Goal: Information Seeking & Learning: Find contact information

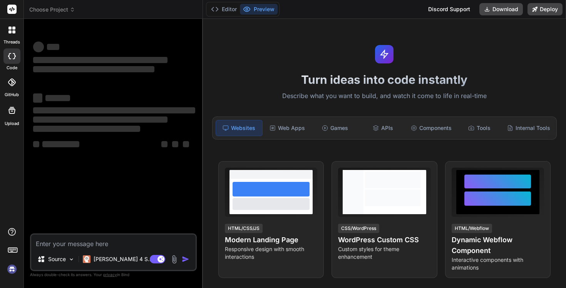
type textarea "x"
click at [91, 48] on div "‌ ‌" at bounding box center [114, 46] width 162 height 12
click at [64, 245] on textarea at bounding box center [113, 242] width 164 height 14
type textarea "t"
type textarea "x"
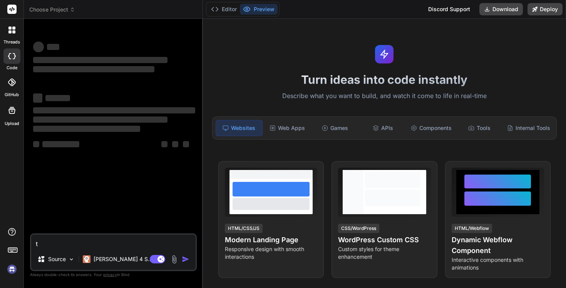
type textarea "tr"
type textarea "x"
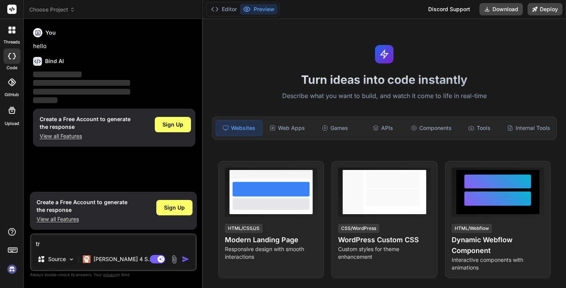
type textarea "tro"
type textarea "x"
type textarea "trov"
type textarea "x"
type textarea "trova"
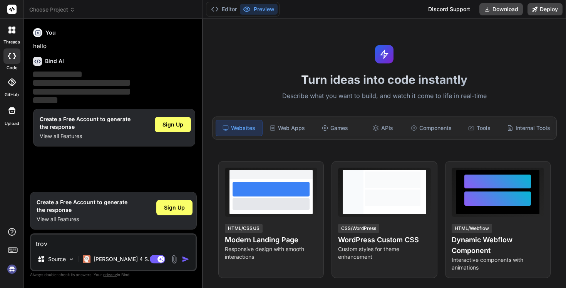
type textarea "x"
type textarea "trovam"
type textarea "x"
type textarea "trovami"
type textarea "x"
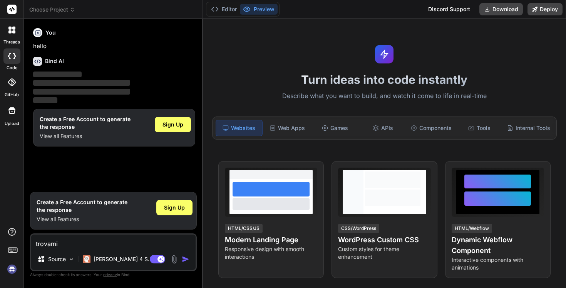
type textarea "trovami"
type textarea "x"
type textarea "trovami m"
type textarea "x"
type textarea "trovami ma"
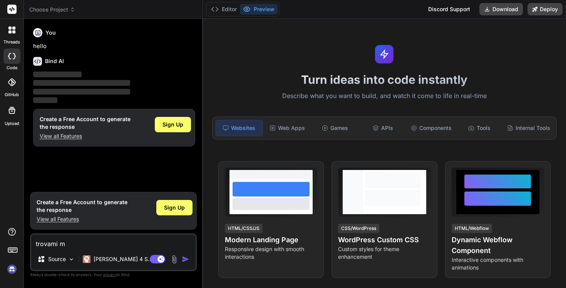
type textarea "x"
type textarea "trovami mai"
type textarea "x"
type textarea "trovami mail"
type textarea "x"
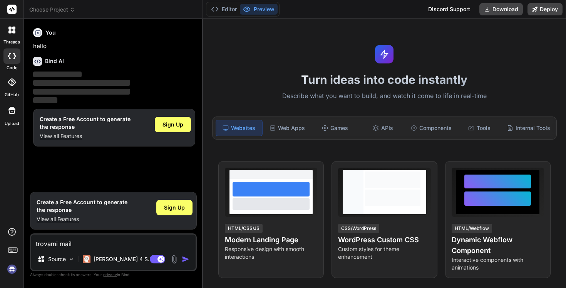
type textarea "trovami mail"
type textarea "x"
type textarea "trovami mail d"
type textarea "x"
type textarea "trovami mail de"
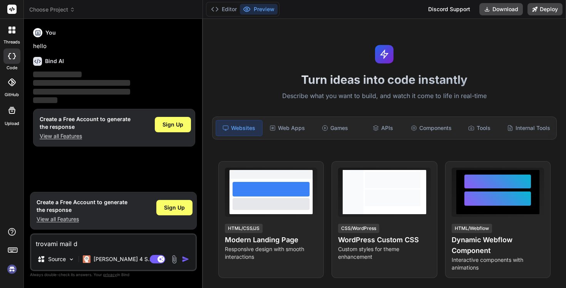
type textarea "x"
type textarea "trovami mail del"
type textarea "x"
type textarea "trovami mail dell"
type textarea "x"
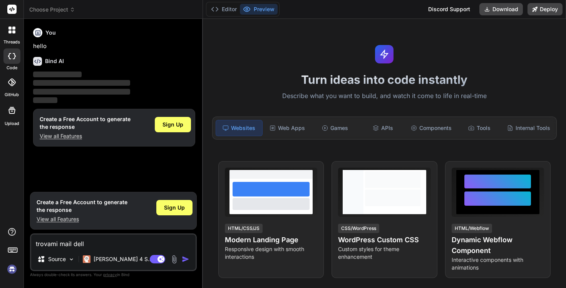
type textarea "trovami mail delle"
type textarea "x"
type textarea "trovami mail delle"
type textarea "x"
type textarea "trovami mail delle a"
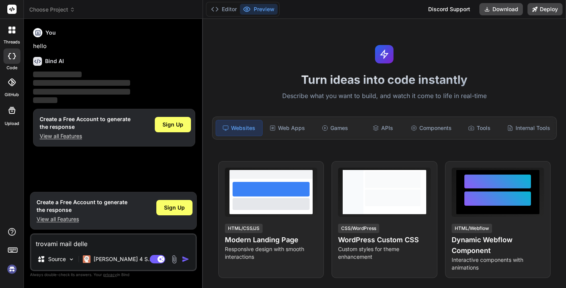
type textarea "x"
type textarea "trovami mail delle ag"
type textarea "x"
type textarea "trovami mail delle age"
type textarea "x"
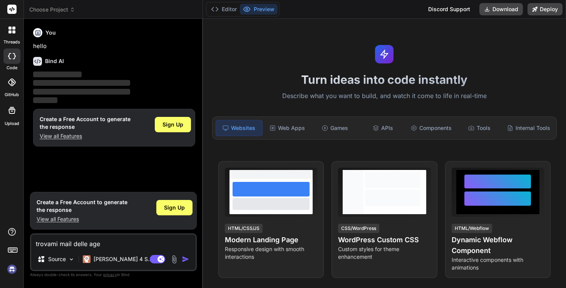
type textarea "trovami mail delle agen"
type textarea "x"
type textarea "trovami mail delle agenz"
type textarea "x"
type textarea "trovami mail delle agenzi"
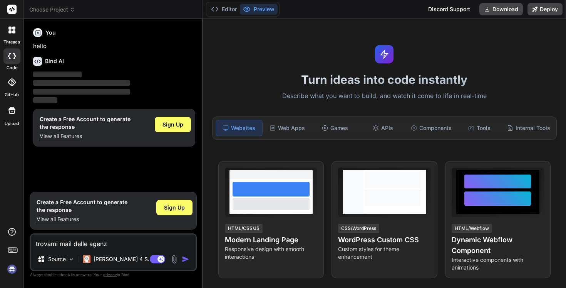
type textarea "x"
type textarea "trovami mail delle agenzia"
type textarea "x"
type textarea "trovami mail delle agenzia"
type textarea "x"
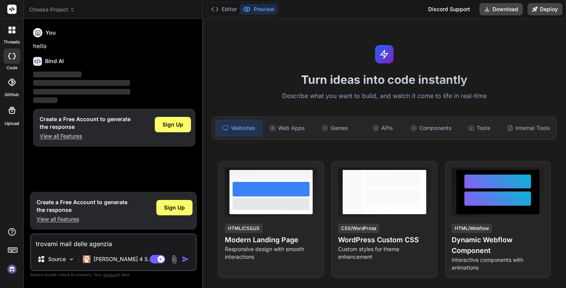
type textarea "trovami mail delle agenzia i"
type textarea "x"
type textarea "trovami mail delle agenzia im"
type textarea "x"
type textarea "trovami mail delle agenzia imm"
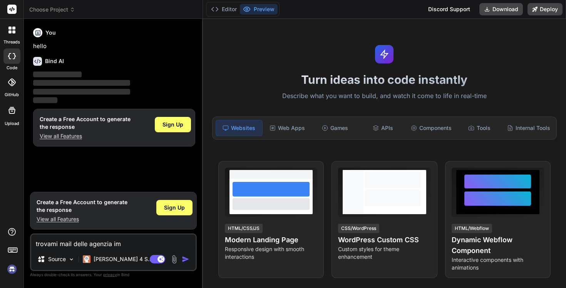
type textarea "x"
type textarea "trovami mail delle agenzia immo"
type textarea "x"
type textarea "trovami mail delle agenzia immob"
type textarea "x"
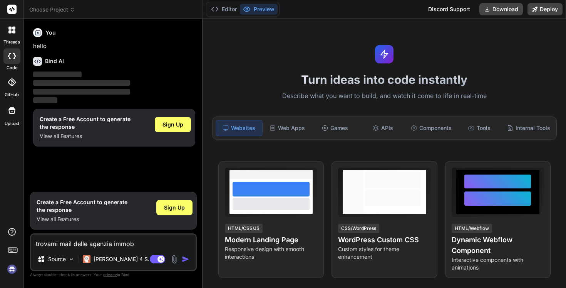
type textarea "trovami mail delle agenzia immobi"
type textarea "x"
type textarea "trovami mail delle agenzia immobil"
type textarea "x"
type textarea "trovami mail delle agenzia immobili"
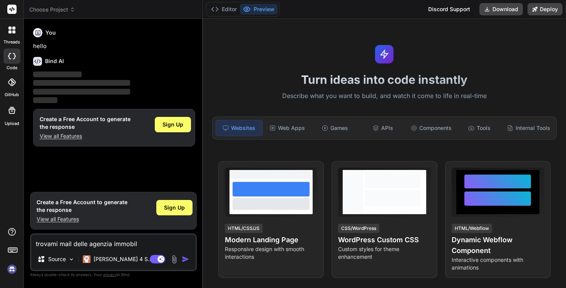
type textarea "x"
type textarea "trovami mail delle agenzia immobilia"
type textarea "x"
type textarea "trovami mail delle agenzia immobiliar"
type textarea "x"
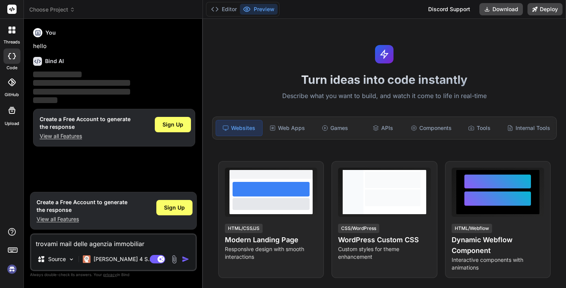
type textarea "trovami mail delle agenzia immobiliari"
type textarea "x"
type textarea "trovami mail delle agenzia immobiliari"
type textarea "x"
type textarea "trovami mail delle agenzia immobiliari d"
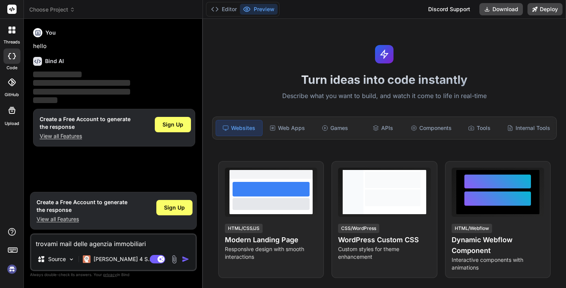
type textarea "x"
type textarea "trovami mail delle agenzia immobiliari di"
type textarea "x"
type textarea "trovami mail delle agenzia immobiliari di"
type textarea "x"
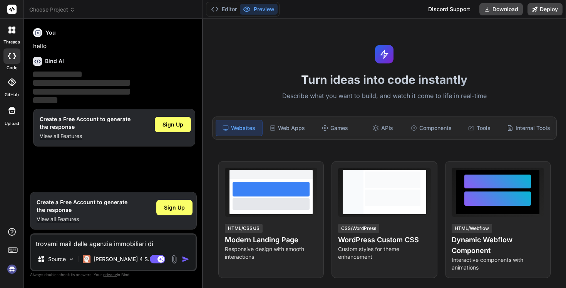
type textarea "trovami mail delle agenzia immobiliari di t"
type textarea "x"
type textarea "trovami mail delle agenzia immobiliari di tr"
type textarea "x"
type textarea "trovami mail delle agenzia immobiliari di tri"
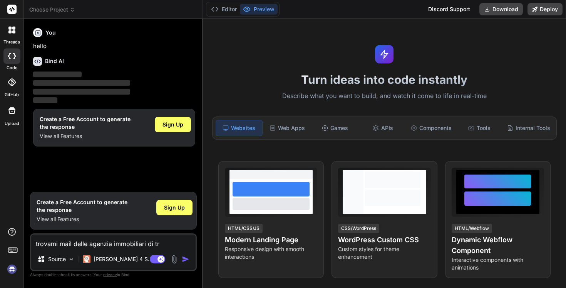
type textarea "x"
type textarea "trovami mail delle agenzia immobiliari di trie"
type textarea "x"
type textarea "trovami mail delle agenzia immobiliari di tries"
type textarea "x"
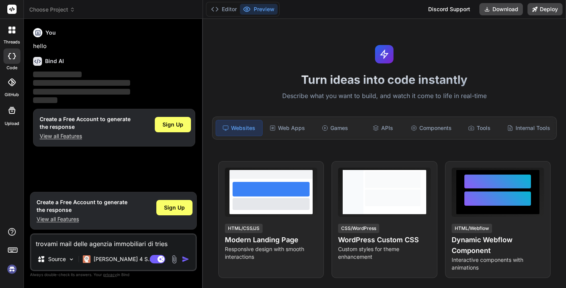
type textarea "trovami mail delle agenzia immobiliari di [GEOGRAPHIC_DATA]"
type textarea "x"
type textarea "trovami mail delle agenzia immobiliari di [GEOGRAPHIC_DATA]"
type textarea "x"
type textarea "trovami mail delle agenzia immobiliari di [GEOGRAPHIC_DATA]"
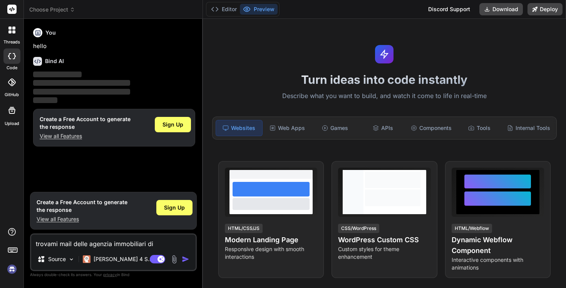
click at [180, 261] on div "Agent Mode. When this toggle is activated, AI automatically makes decisions, re…" at bounding box center [170, 259] width 44 height 9
click at [186, 262] on img "button" at bounding box center [186, 260] width 8 height 8
click at [187, 259] on img "button" at bounding box center [186, 260] width 8 height 8
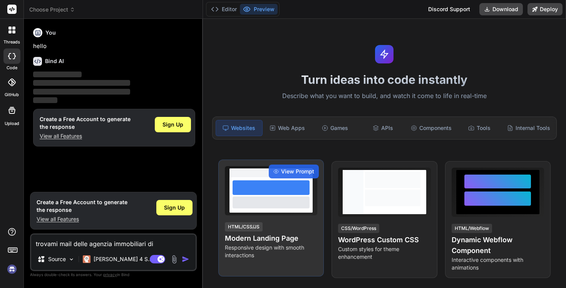
click at [263, 201] on div at bounding box center [270, 203] width 77 height 12
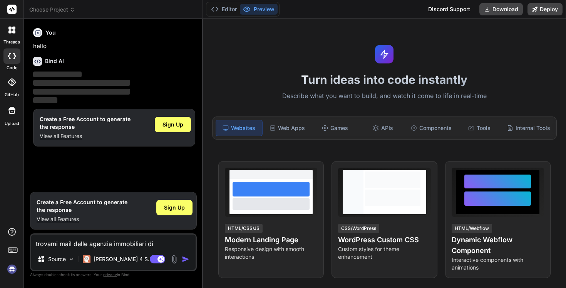
click at [187, 261] on img "button" at bounding box center [186, 260] width 8 height 8
type textarea "x"
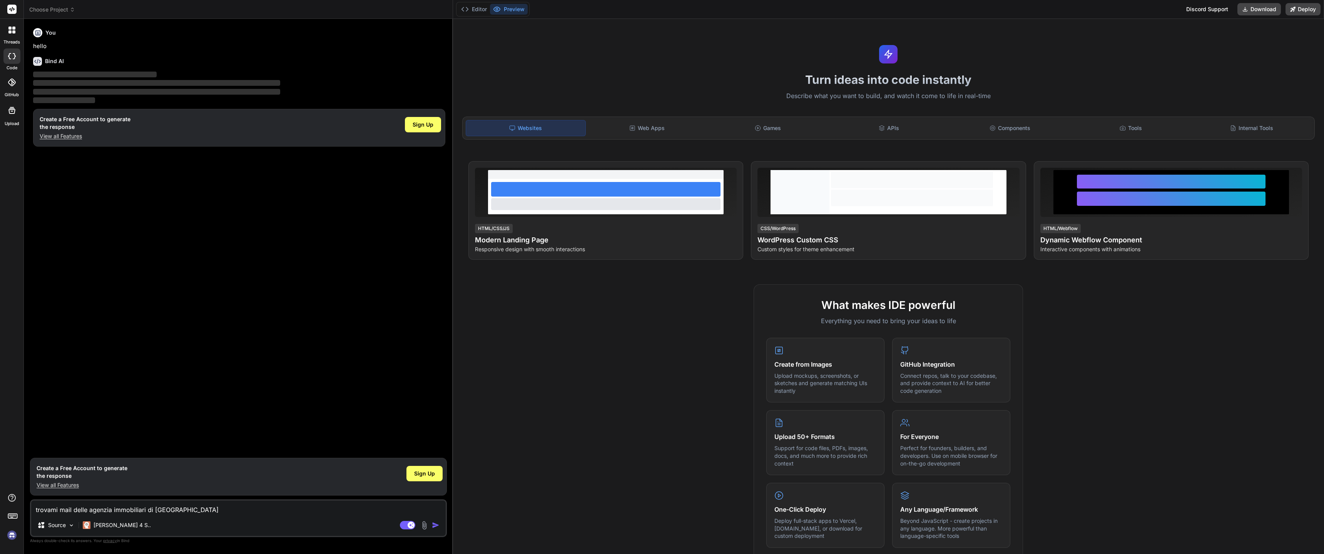
click at [77, 91] on span "‌" at bounding box center [156, 92] width 247 height 6
click at [46, 34] on h6 "You" at bounding box center [50, 33] width 10 height 8
click at [17, 30] on div at bounding box center [12, 30] width 16 height 16
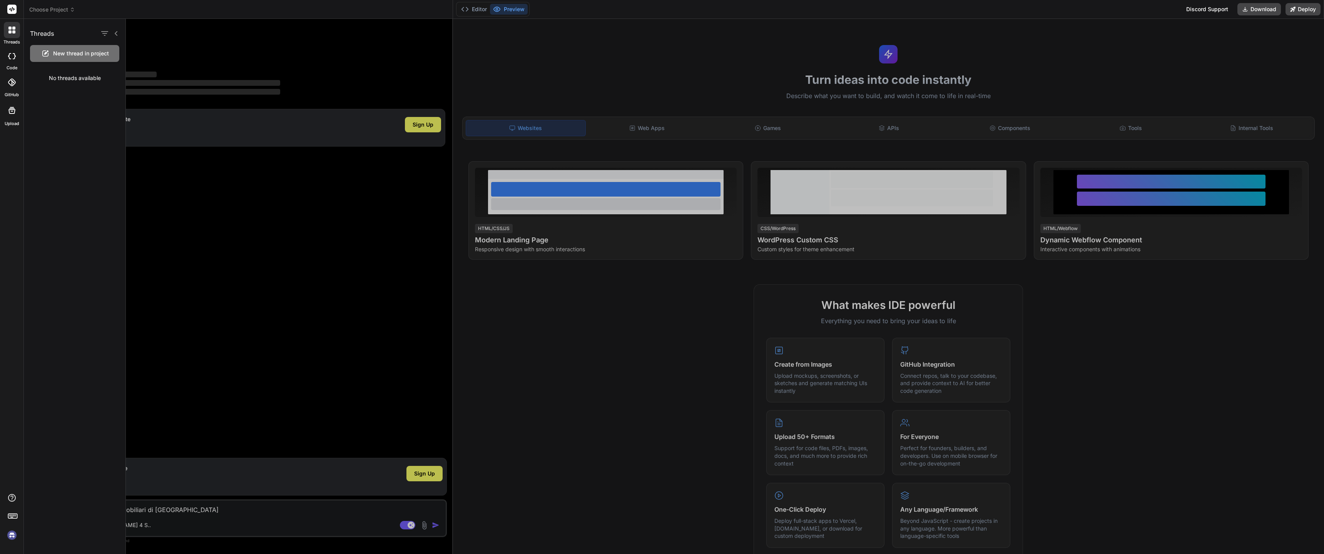
drag, startPoint x: 185, startPoint y: 64, endPoint x: 133, endPoint y: 42, distance: 56.4
click at [180, 61] on div at bounding box center [725, 286] width 1198 height 535
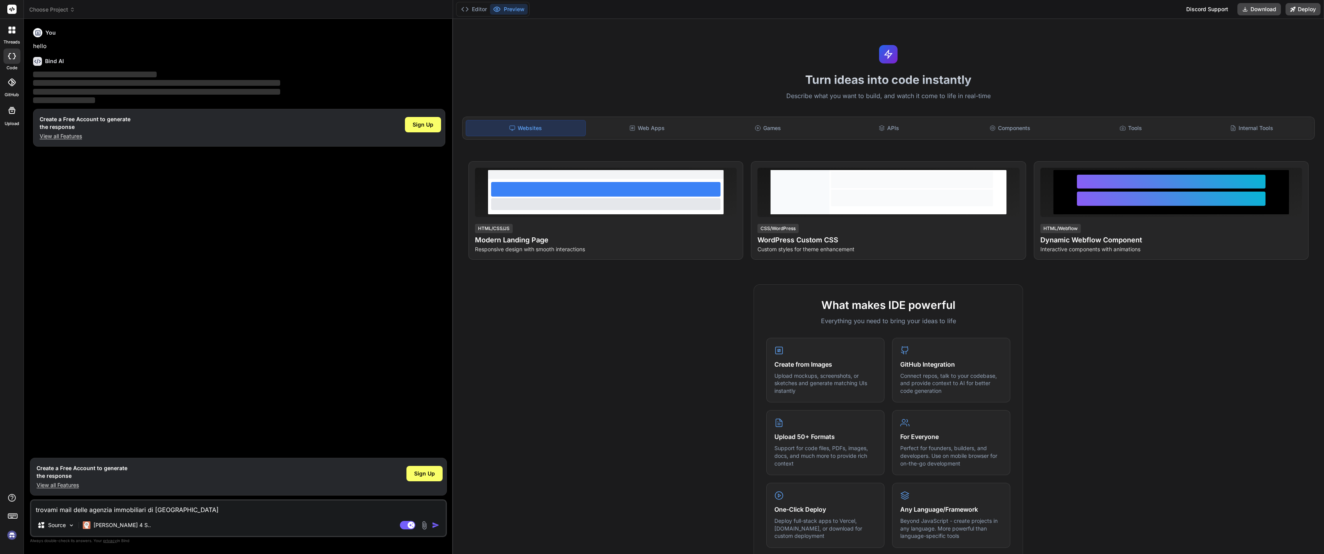
click at [11, 10] on rect at bounding box center [11, 9] width 9 height 9
